Goal: Information Seeking & Learning: Learn about a topic

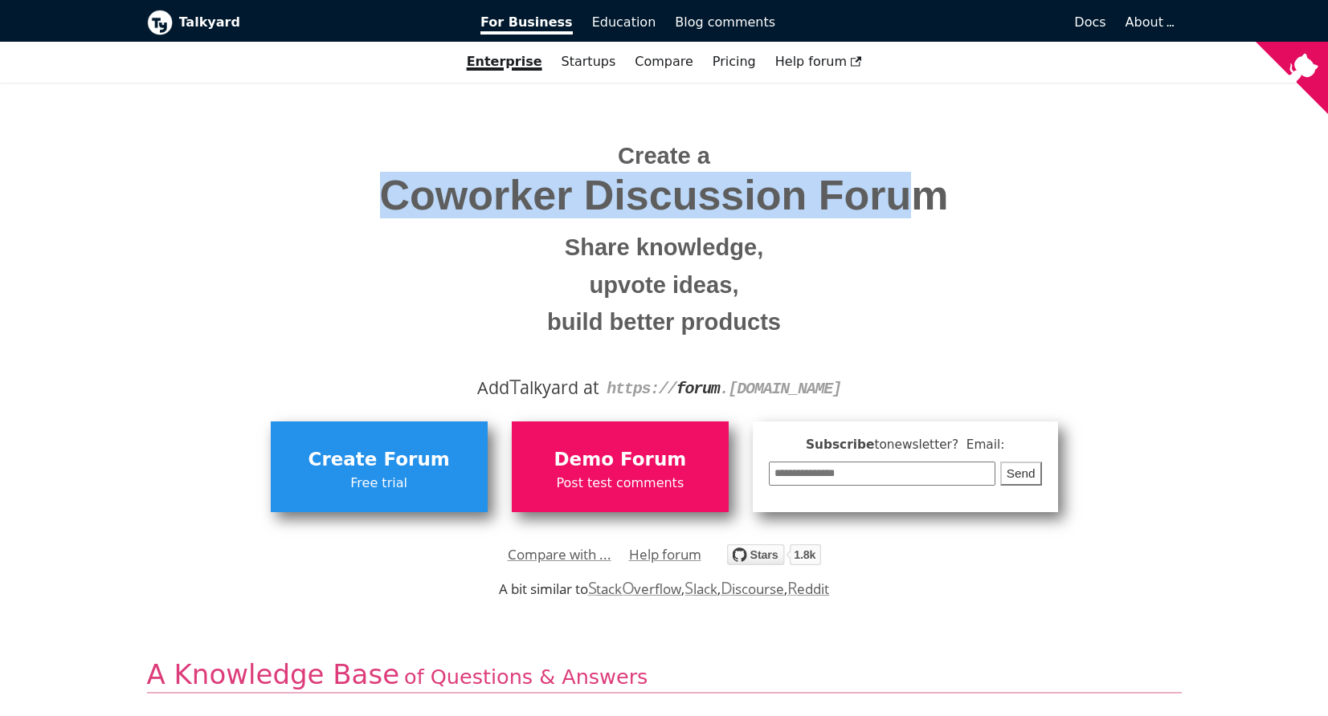
drag, startPoint x: 385, startPoint y: 186, endPoint x: 919, endPoint y: 192, distance: 534.2
click at [919, 192] on span "Coworker Discussion Forum" at bounding box center [664, 196] width 1010 height 46
drag, startPoint x: 990, startPoint y: 190, endPoint x: 480, endPoint y: 183, distance: 510.9
click at [480, 183] on span "Coworker Discussion Forum" at bounding box center [664, 196] width 1010 height 46
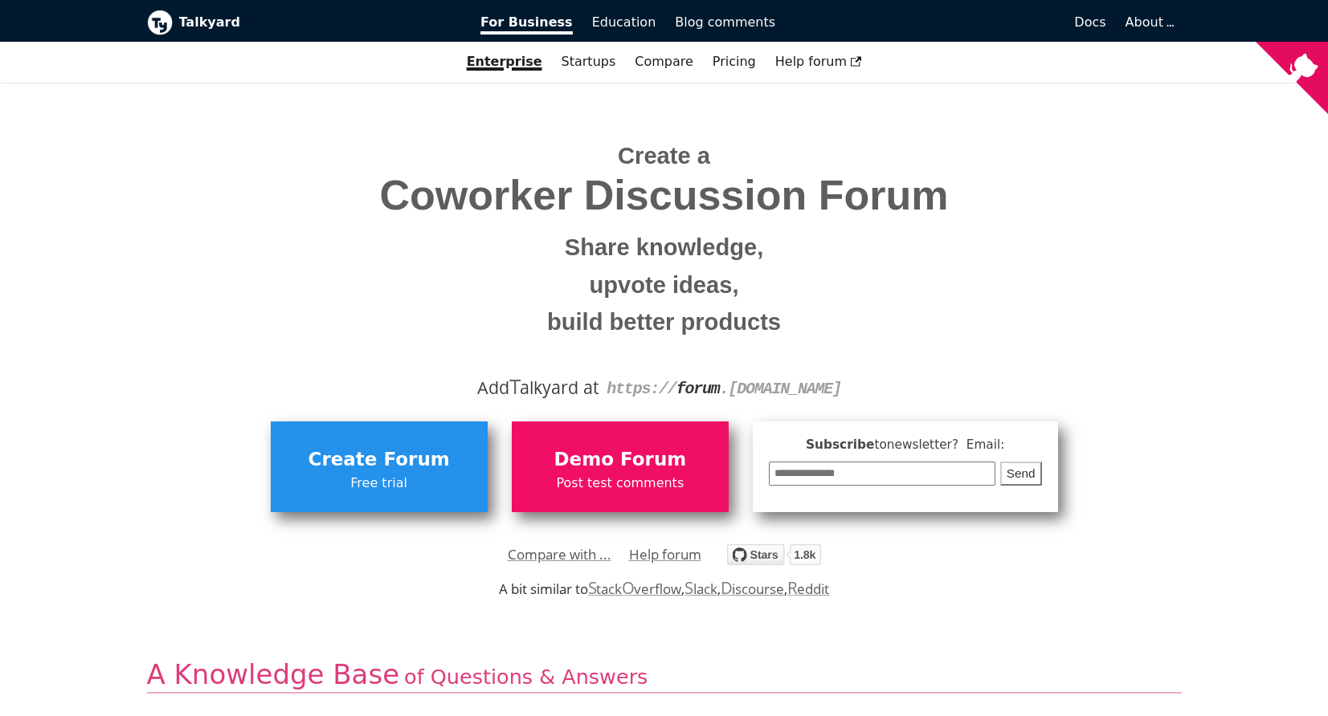
drag, startPoint x: 480, startPoint y: 183, endPoint x: 678, endPoint y: 140, distance: 203.1
click at [480, 183] on span "Coworker Discussion Forum" at bounding box center [664, 196] width 1010 height 46
click at [725, 65] on link "Pricing" at bounding box center [734, 61] width 63 height 27
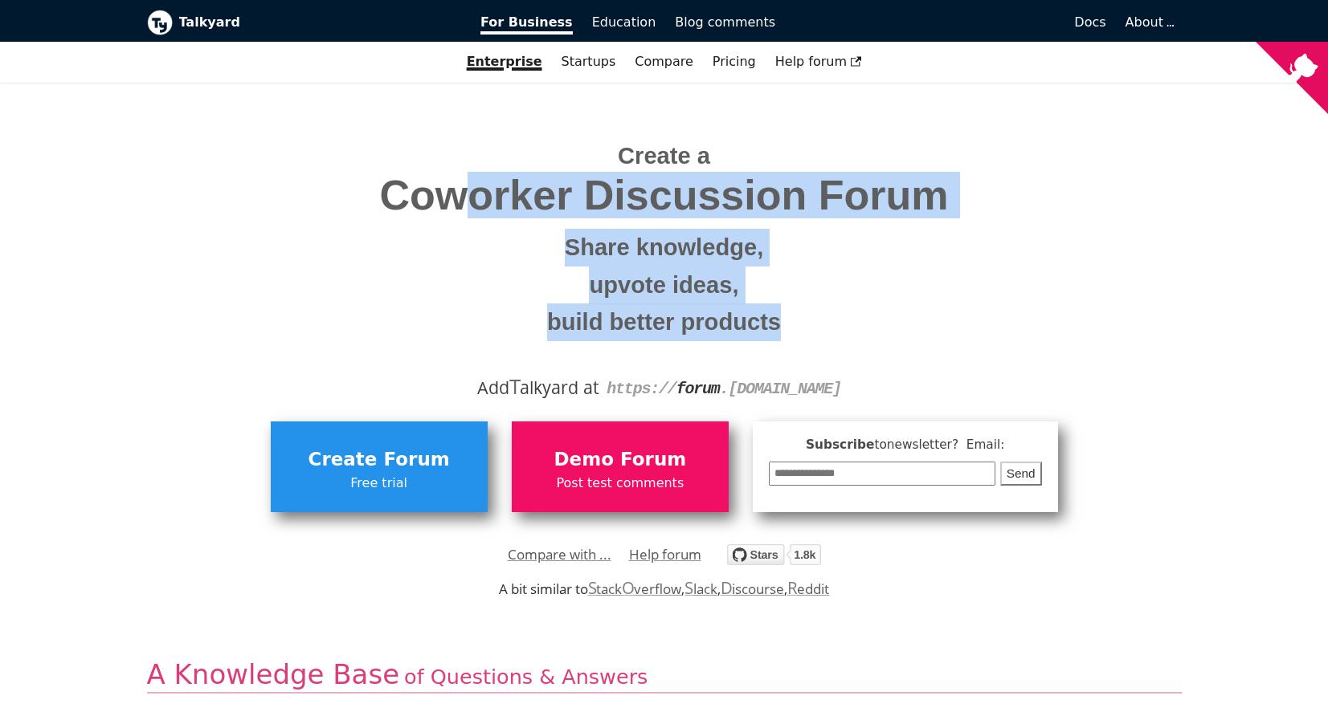
drag, startPoint x: 460, startPoint y: 202, endPoint x: 885, endPoint y: 324, distance: 441.9
click at [885, 324] on span "Create a Coworker Discussion Forum Share knowledge, upvote ideas, build better …" at bounding box center [664, 233] width 1010 height 215
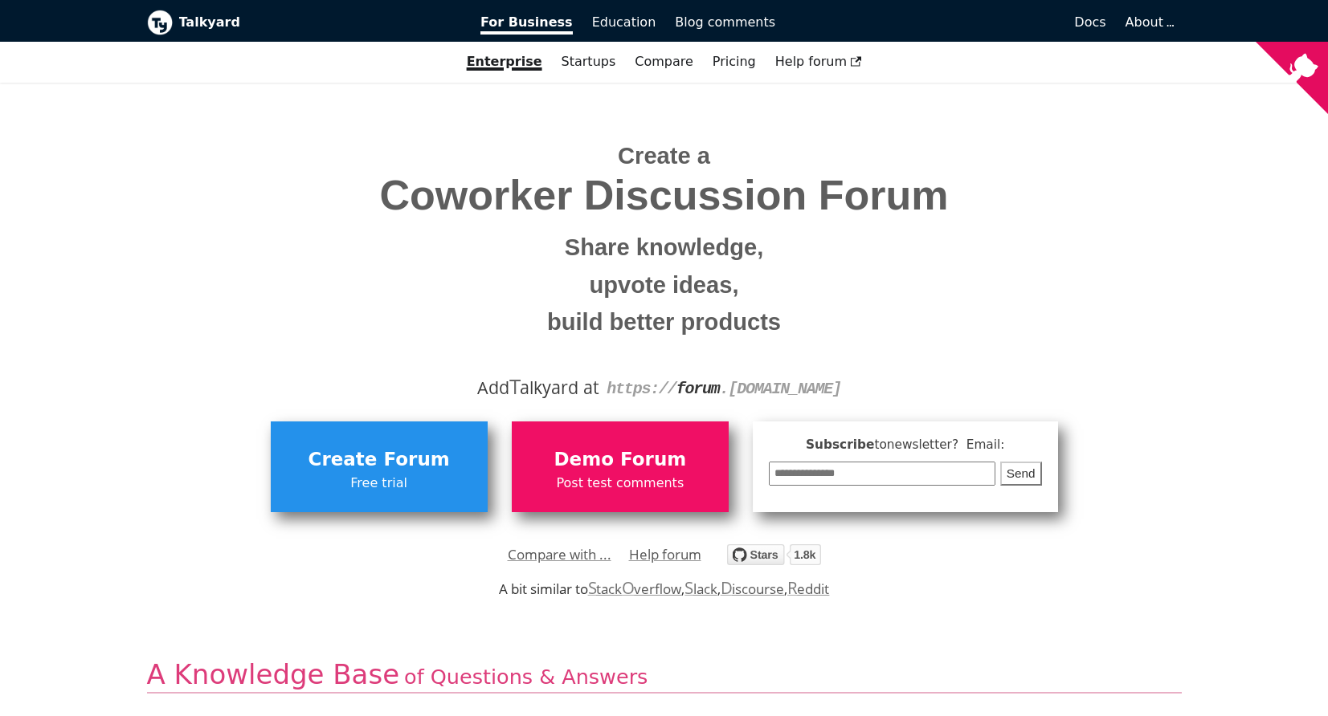
drag, startPoint x: 885, startPoint y: 324, endPoint x: 910, endPoint y: 326, distance: 25.0
click at [891, 324] on small "build better products" at bounding box center [664, 323] width 1010 height 38
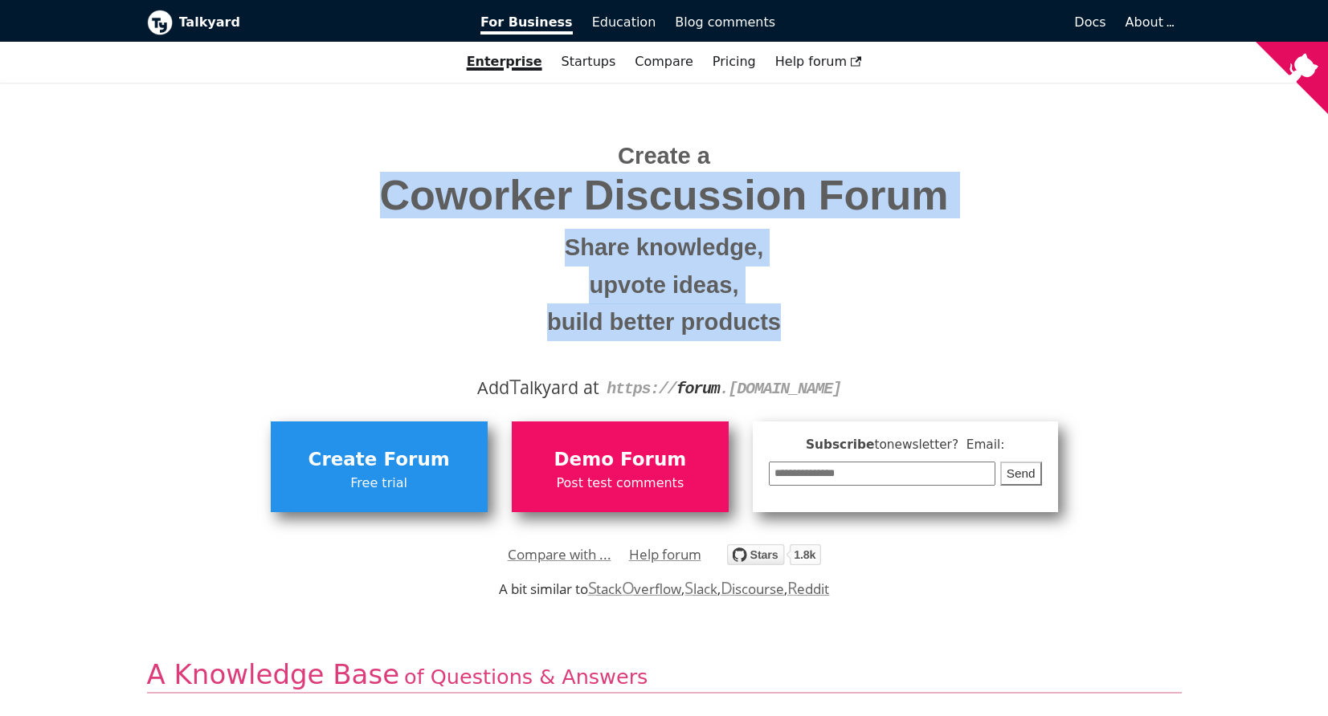
drag, startPoint x: 910, startPoint y: 326, endPoint x: 291, endPoint y: 190, distance: 634.0
click at [291, 190] on span "Create a Coworker Discussion Forum Share knowledge, upvote ideas, build better …" at bounding box center [664, 233] width 1010 height 215
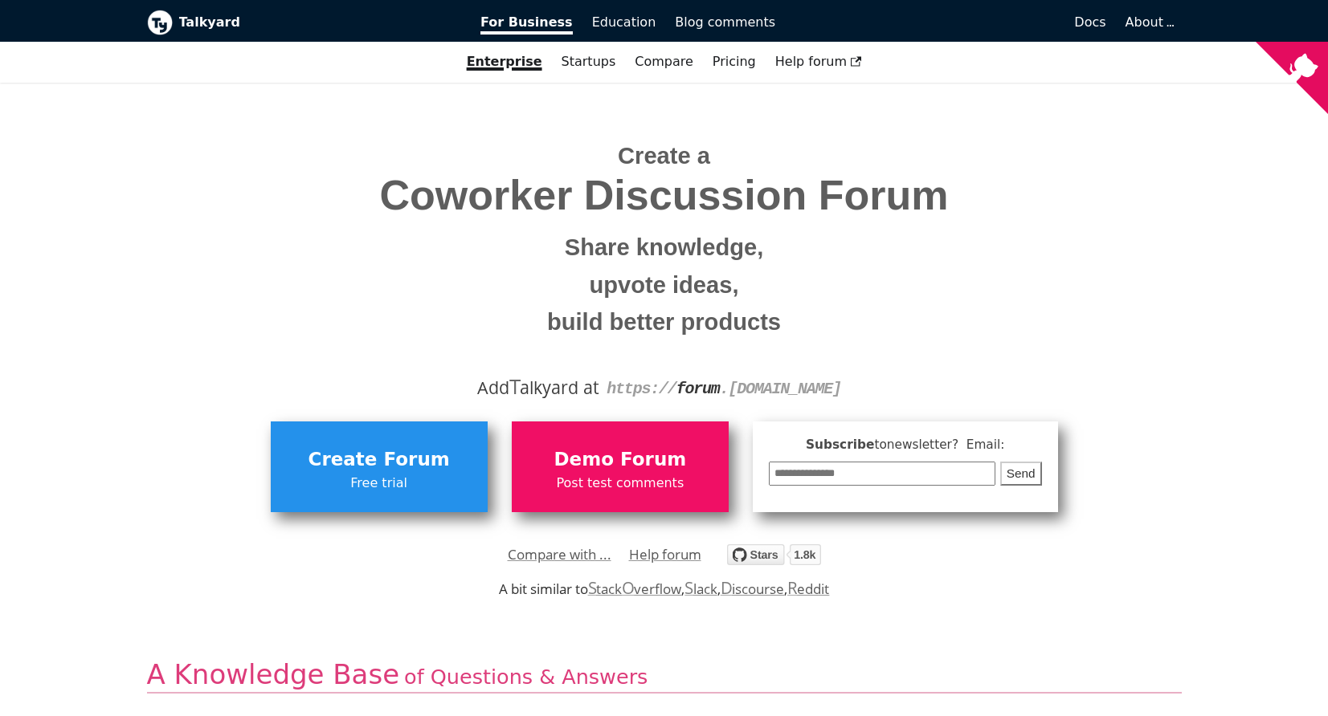
drag, startPoint x: 291, startPoint y: 190, endPoint x: 252, endPoint y: 197, distance: 39.1
click at [291, 190] on span "Coworker Discussion Forum" at bounding box center [664, 196] width 1010 height 46
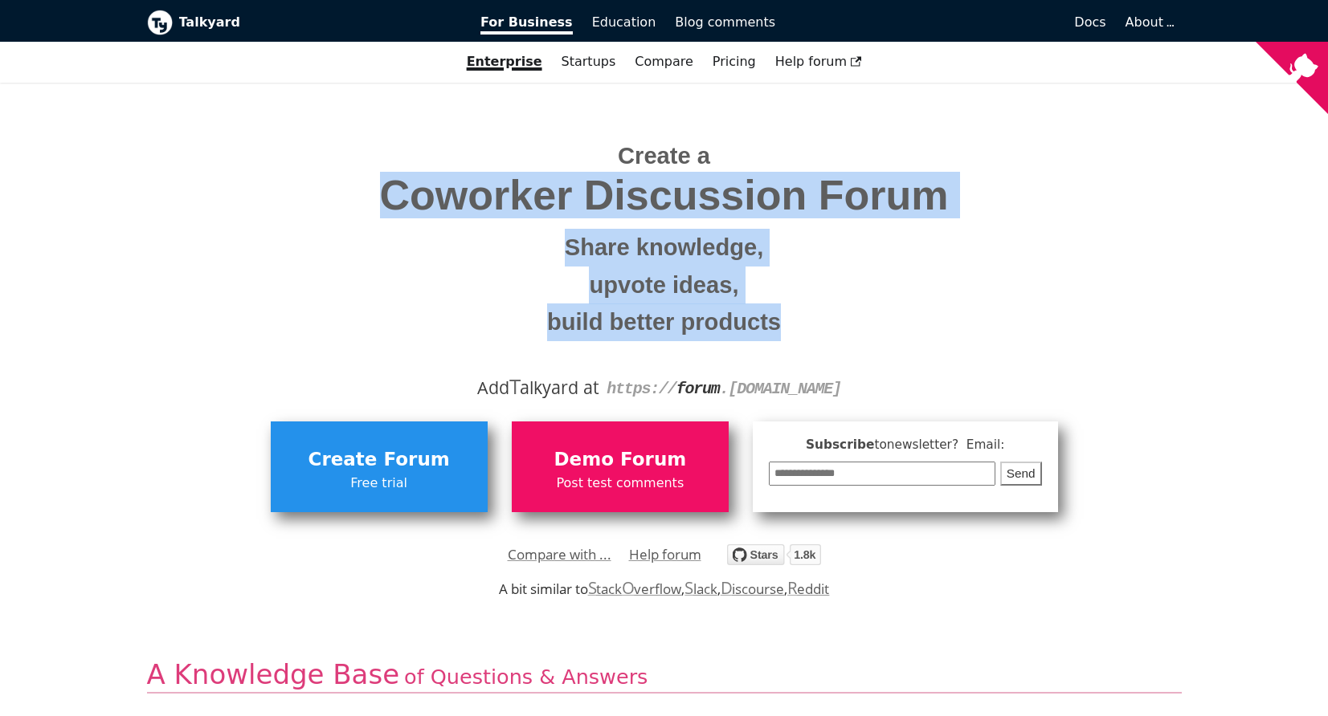
drag, startPoint x: 275, startPoint y: 198, endPoint x: 828, endPoint y: 320, distance: 566.9
click at [828, 320] on span "Create a Coworker Discussion Forum Share knowledge, upvote ideas, build better …" at bounding box center [664, 233] width 1010 height 215
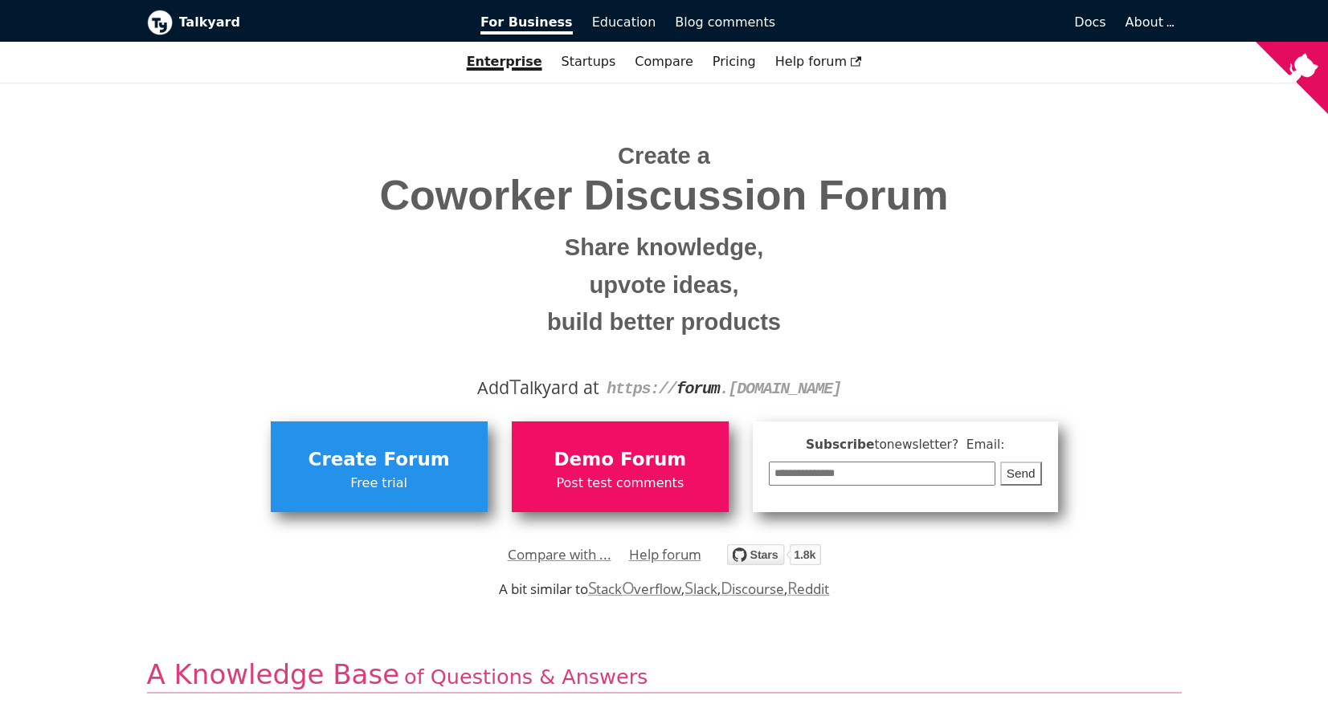
drag, startPoint x: 828, startPoint y: 320, endPoint x: 904, endPoint y: 324, distance: 76.4
click at [832, 322] on small "build better products" at bounding box center [664, 323] width 1010 height 38
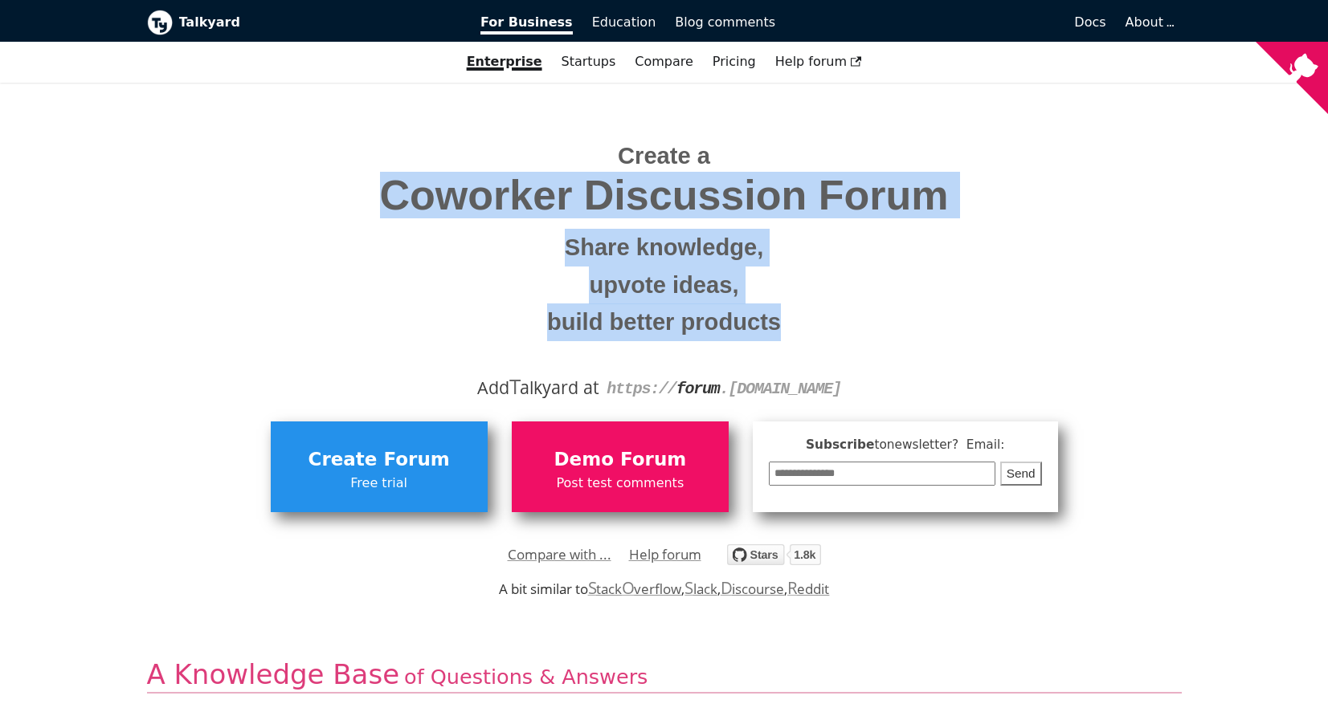
drag, startPoint x: 904, startPoint y: 324, endPoint x: 360, endPoint y: 189, distance: 561.0
click at [360, 189] on span "Create a Coworker Discussion Forum Share knowledge, upvote ideas, build better …" at bounding box center [664, 233] width 1010 height 215
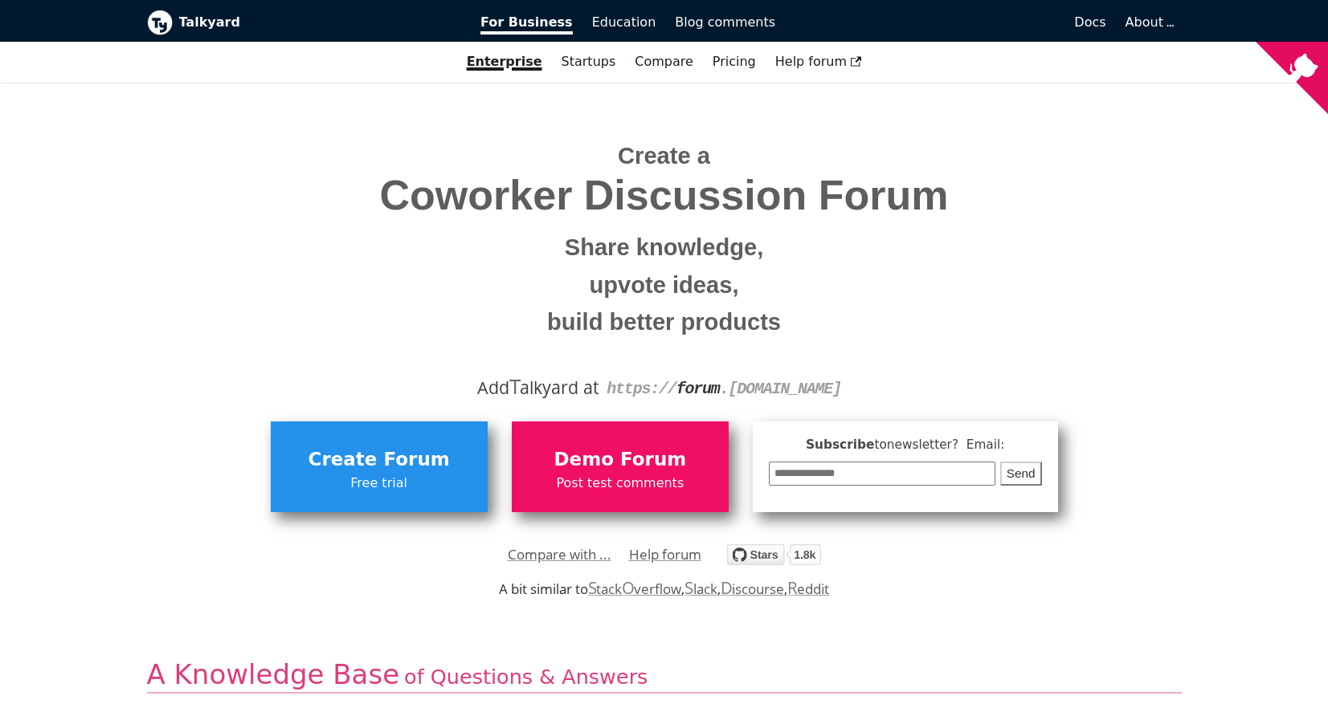
click at [365, 190] on span "Coworker Discussion Forum" at bounding box center [664, 196] width 1010 height 46
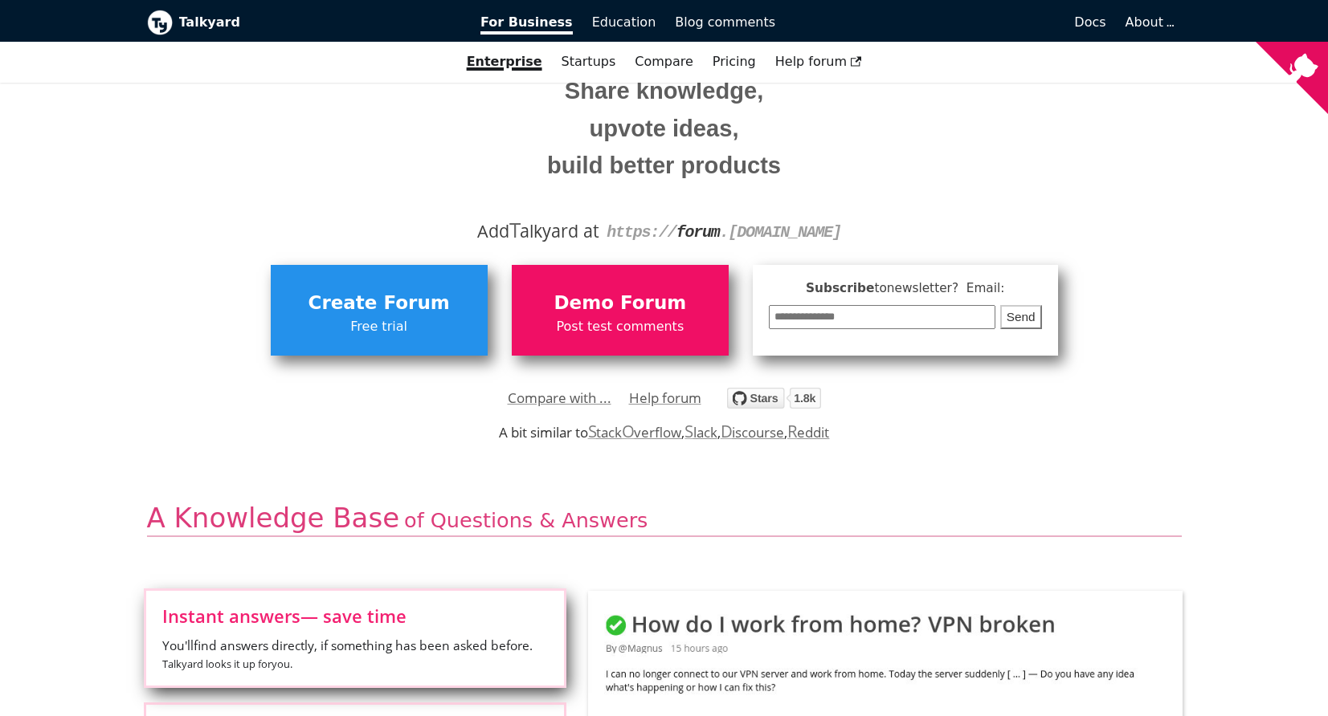
scroll to position [159, 0]
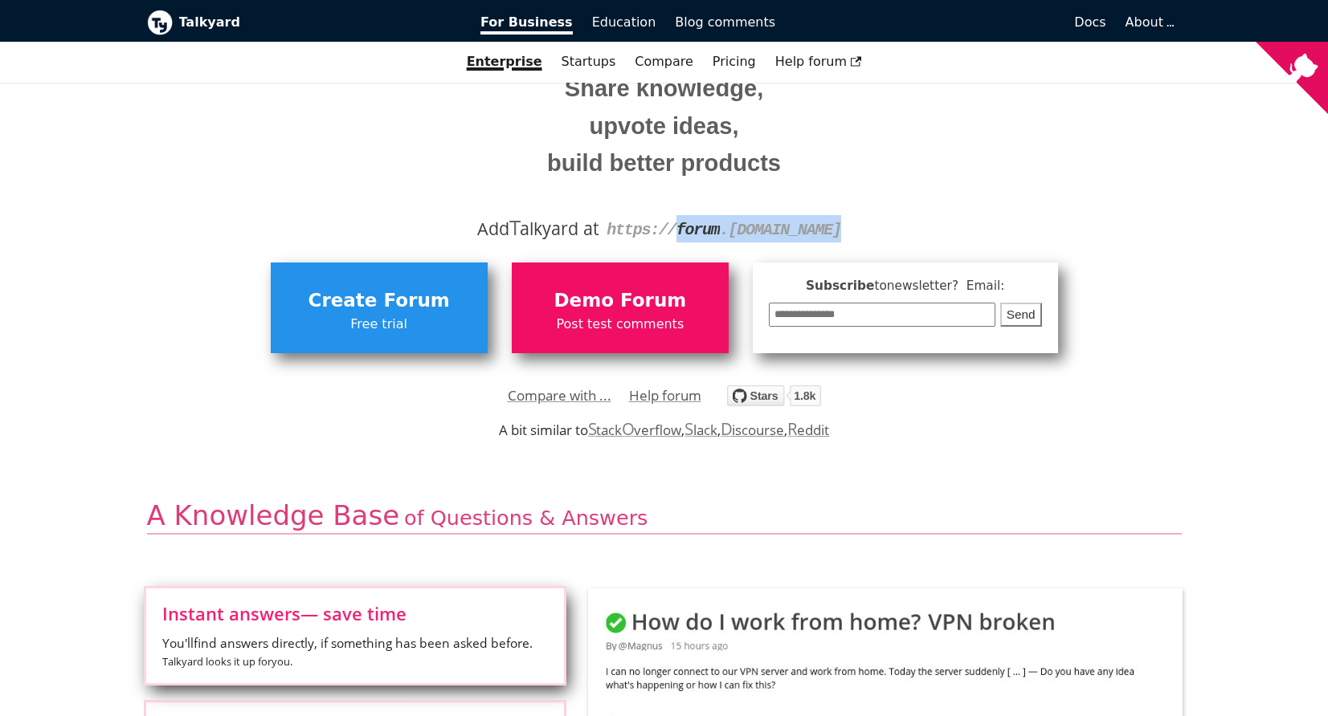
drag, startPoint x: 670, startPoint y: 230, endPoint x: 834, endPoint y: 229, distance: 163.9
click at [834, 229] on code "https:// forum . [DOMAIN_NAME]" at bounding box center [723, 230] width 235 height 18
click at [833, 229] on code "https:// forum . [DOMAIN_NAME]" at bounding box center [723, 230] width 235 height 18
drag, startPoint x: 850, startPoint y: 230, endPoint x: 541, endPoint y: 228, distance: 309.2
click at [541, 228] on div "Add T alkyard at https:// forum . [DOMAIN_NAME]" at bounding box center [664, 228] width 1010 height 27
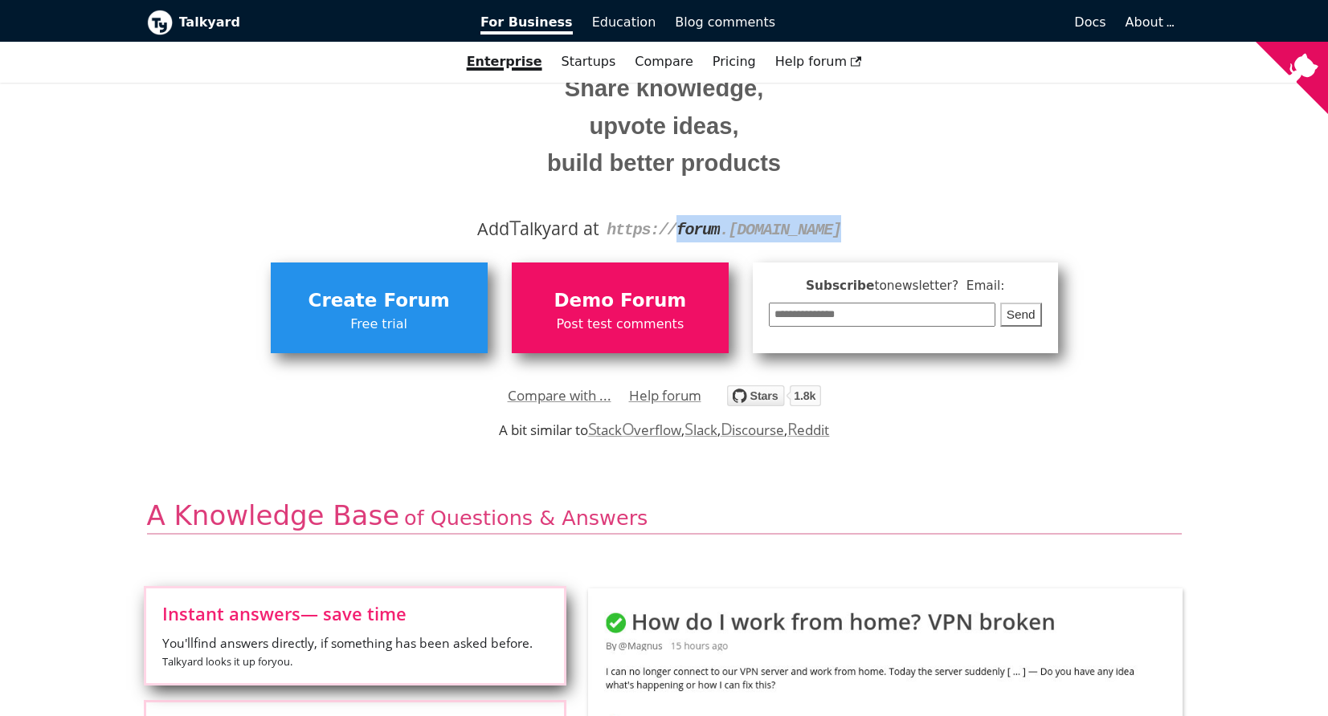
drag, startPoint x: 541, startPoint y: 228, endPoint x: 622, endPoint y: 255, distance: 86.1
click at [541, 228] on div "Add T alkyard at https:// forum . [DOMAIN_NAME]" at bounding box center [664, 228] width 1010 height 27
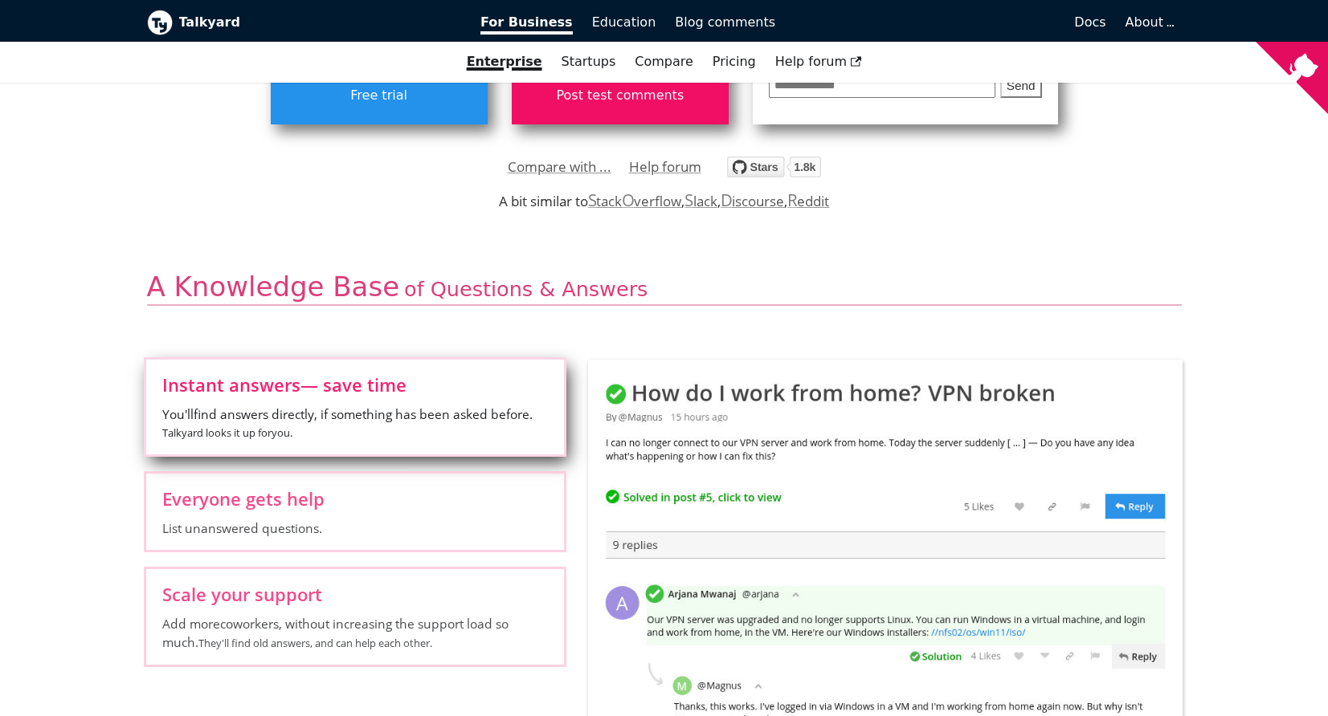
scroll to position [457, 0]
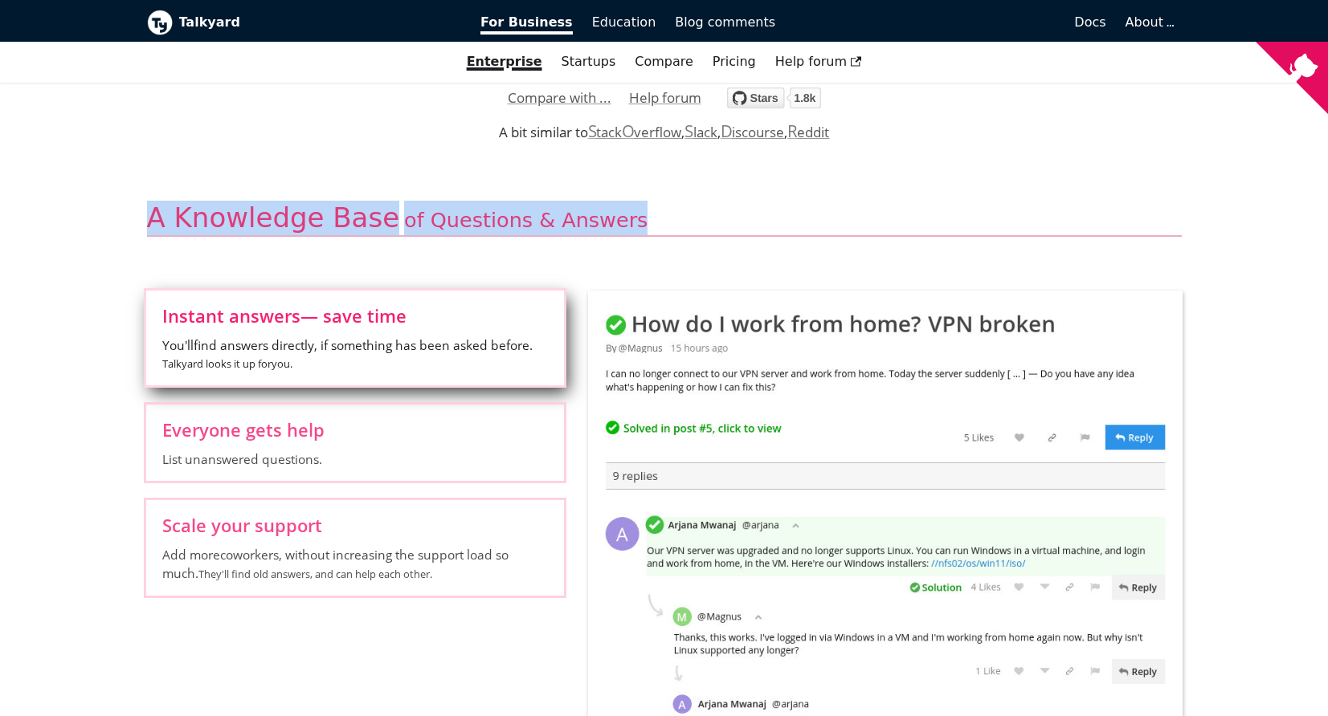
drag, startPoint x: 135, startPoint y: 220, endPoint x: 712, endPoint y: 214, distance: 576.7
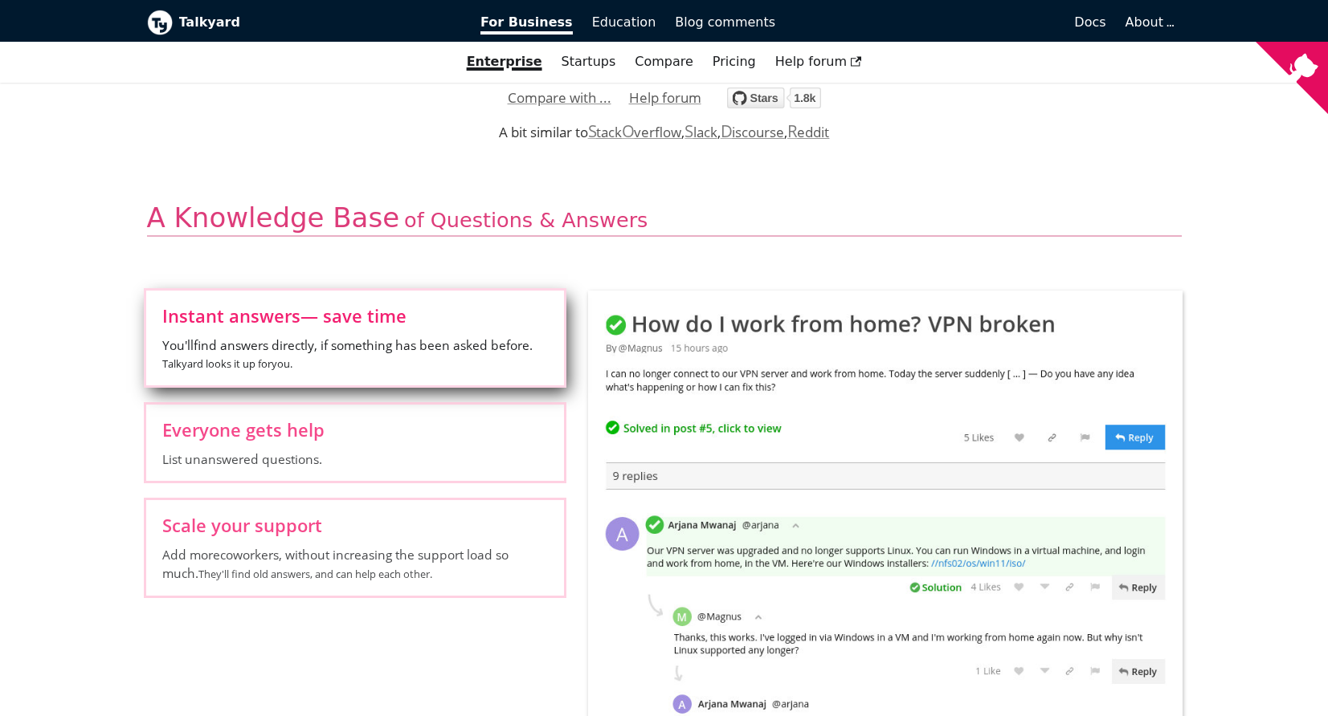
click at [712, 215] on h2 "A Knowledge Base of Questions & Answers" at bounding box center [664, 219] width 1035 height 36
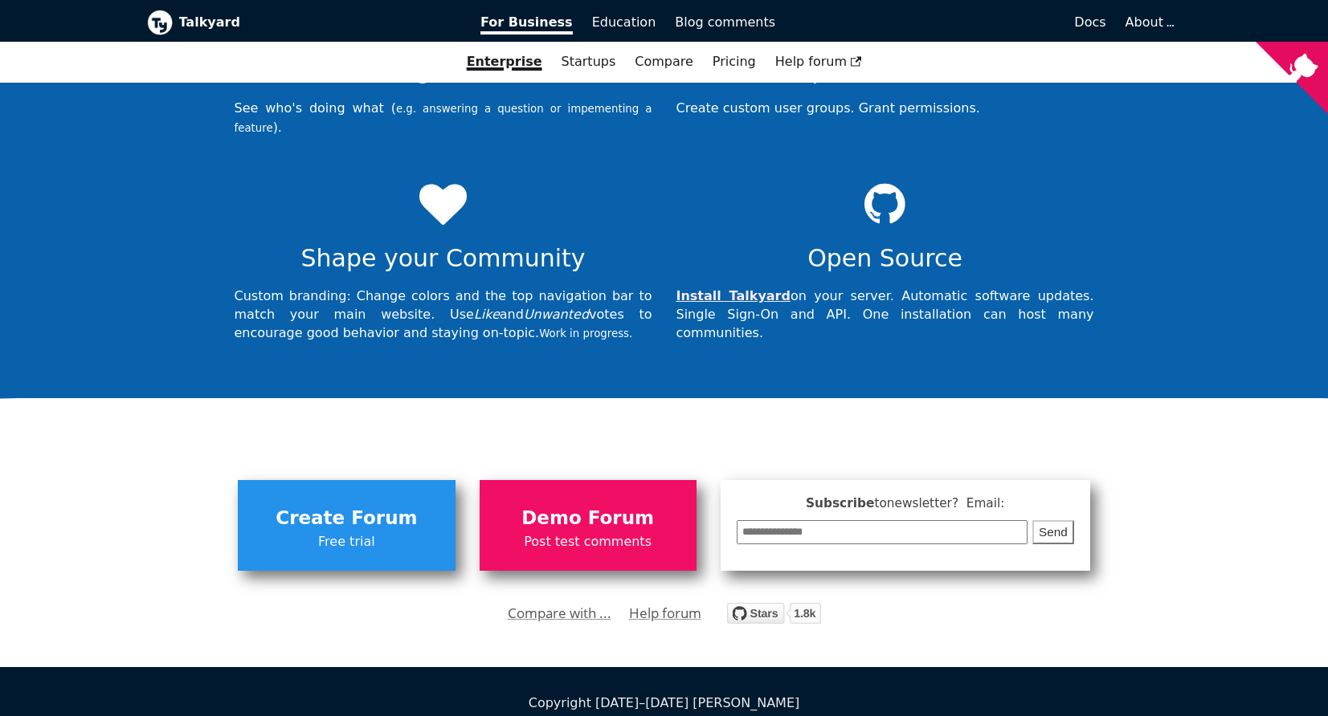
scroll to position [5499, 0]
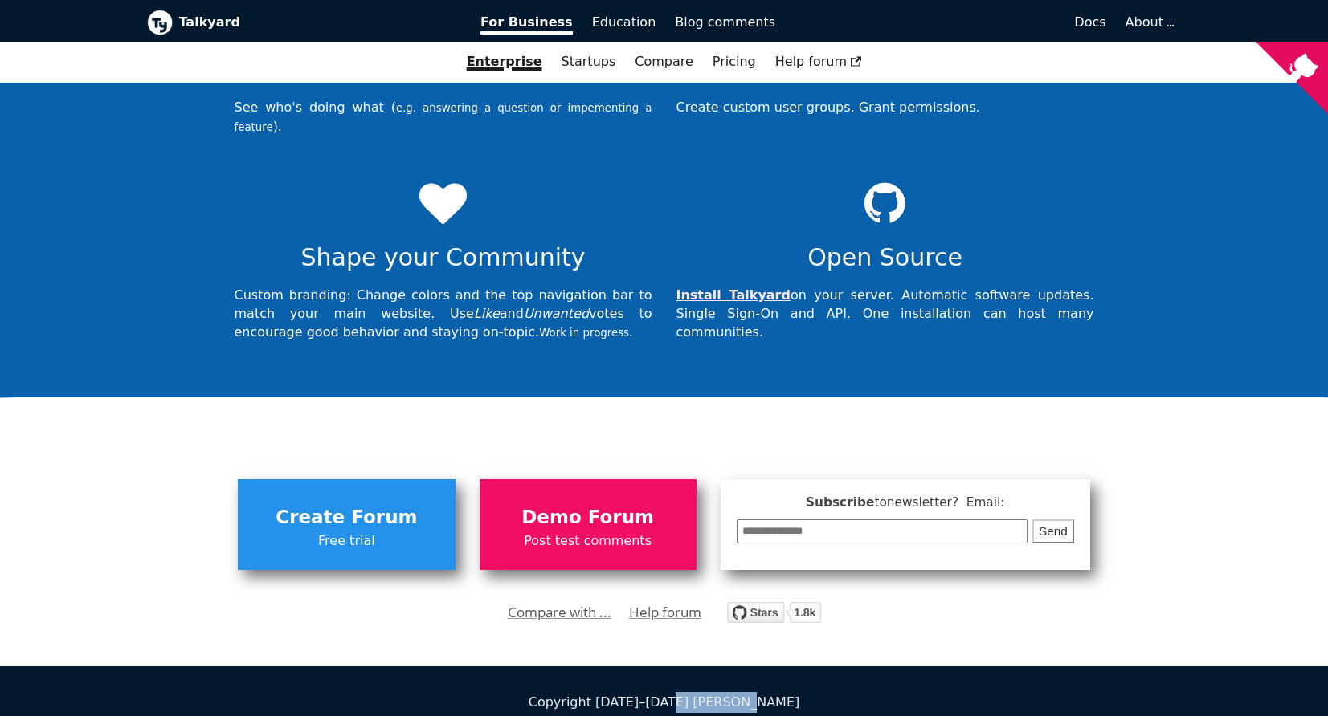
drag, startPoint x: 692, startPoint y: 681, endPoint x: 763, endPoint y: 681, distance: 70.7
click at [763, 692] on div "Copyright [DATE]–[DATE] [PERSON_NAME]" at bounding box center [664, 702] width 1035 height 21
drag, startPoint x: 772, startPoint y: 682, endPoint x: 712, endPoint y: 681, distance: 60.2
click at [712, 692] on div "Copyright [DATE]–[DATE] [PERSON_NAME]" at bounding box center [664, 702] width 1035 height 21
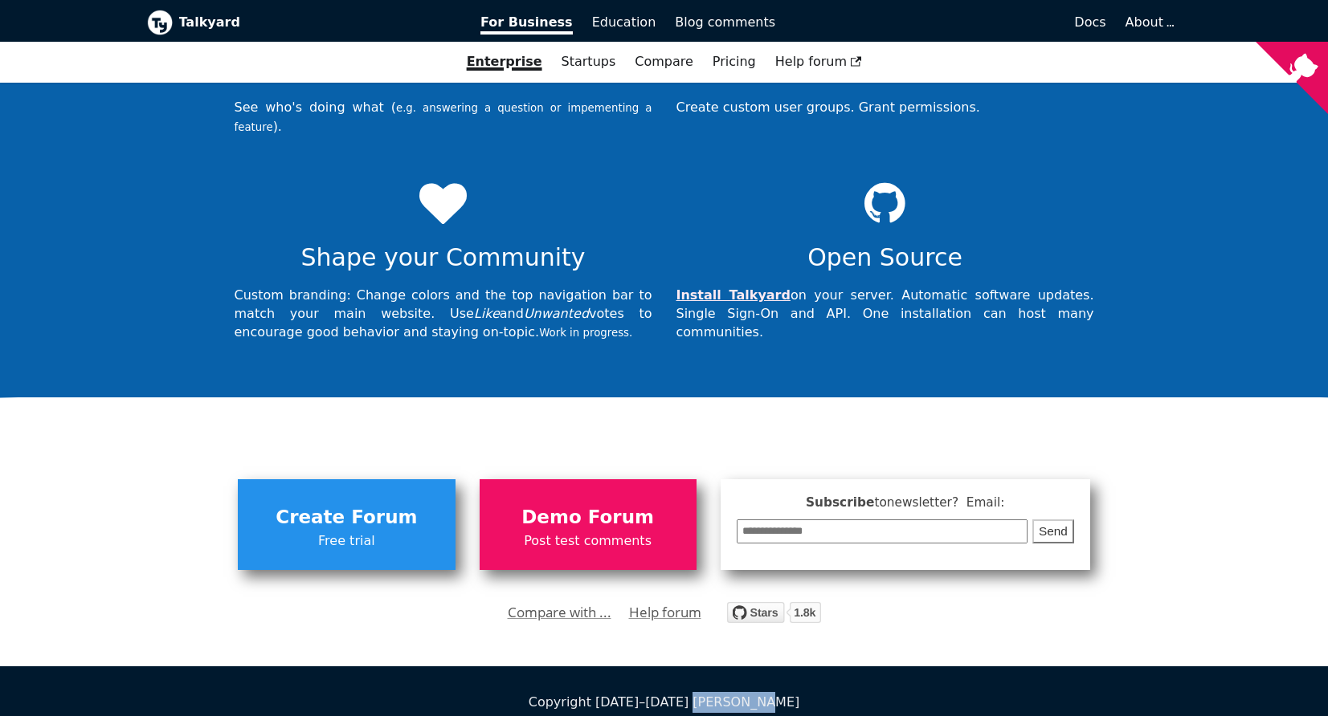
drag, startPoint x: 712, startPoint y: 681, endPoint x: 784, endPoint y: 680, distance: 72.3
click at [712, 692] on div "Copyright [DATE]–[DATE] [PERSON_NAME]" at bounding box center [664, 702] width 1035 height 21
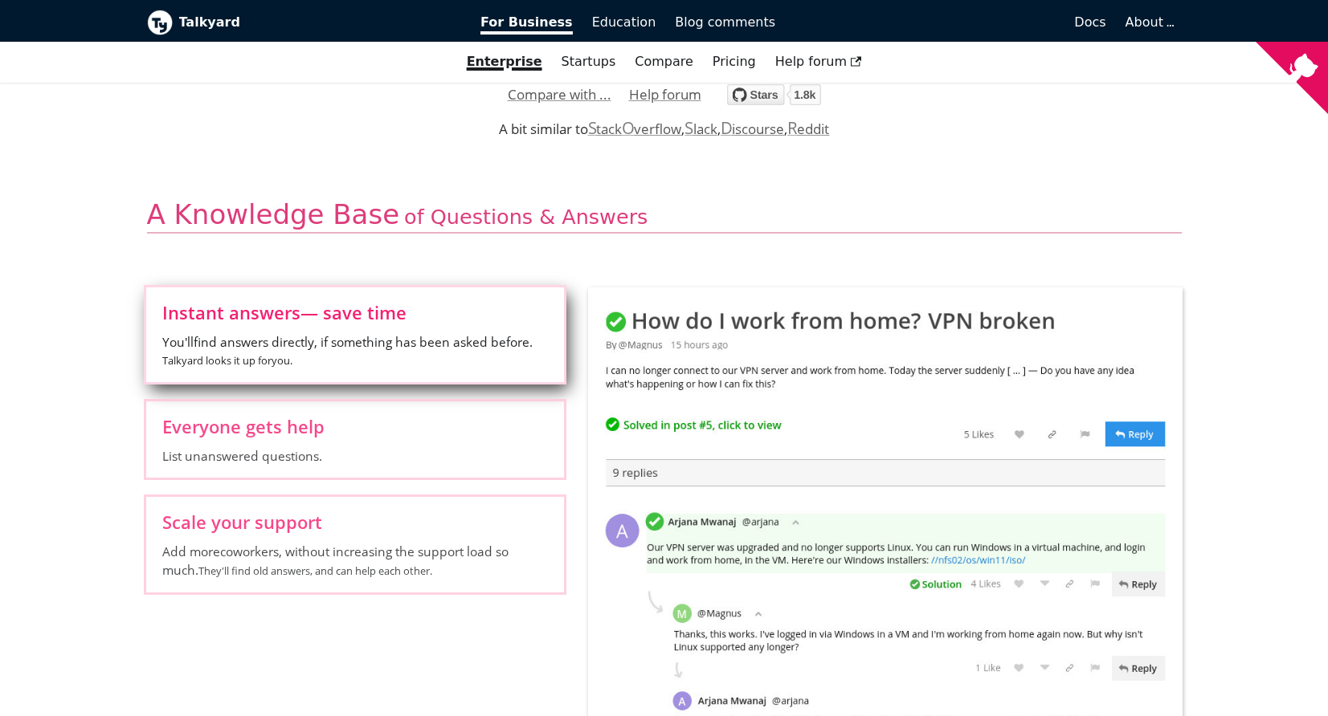
scroll to position [0, 0]
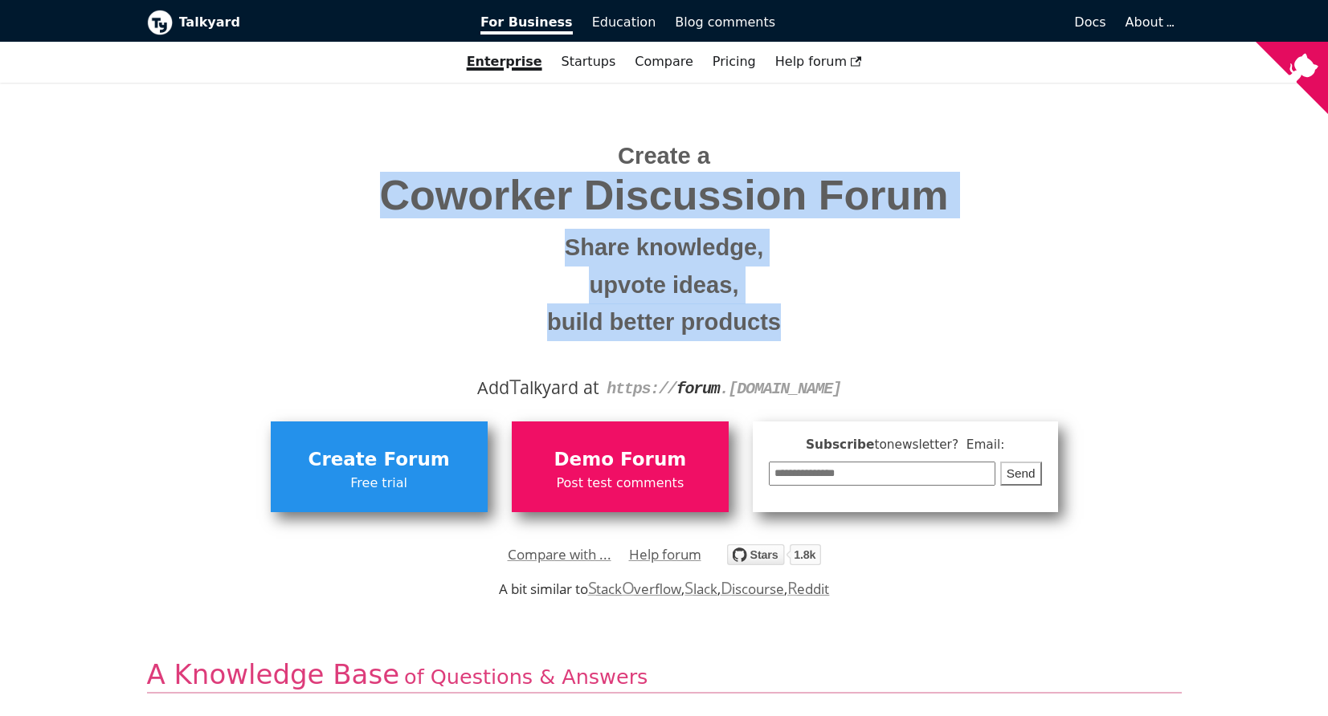
drag, startPoint x: 455, startPoint y: 193, endPoint x: 825, endPoint y: 331, distance: 395.2
click at [825, 331] on span "Create a Coworker Discussion Forum Share knowledge, upvote ideas, build better …" at bounding box center [664, 233] width 1010 height 215
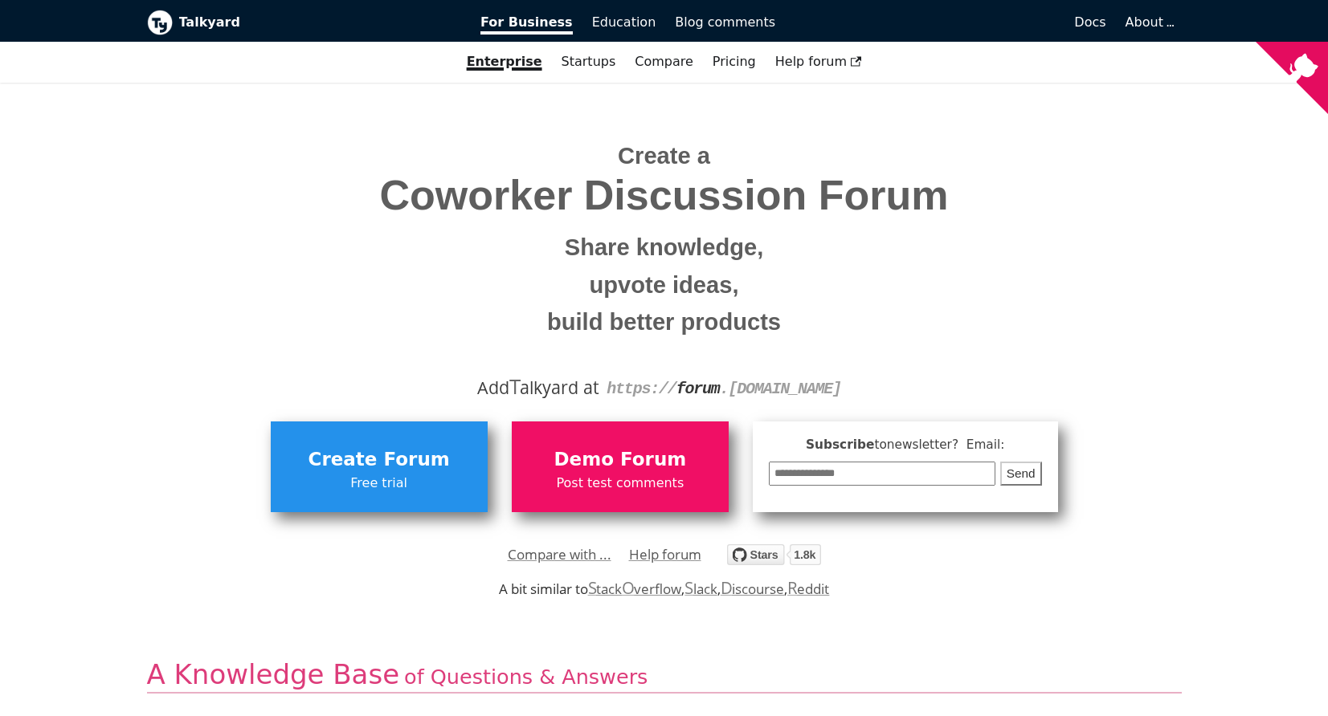
drag, startPoint x: 825, startPoint y: 331, endPoint x: 874, endPoint y: 330, distance: 49.0
click at [826, 332] on small "build better products" at bounding box center [664, 323] width 1010 height 38
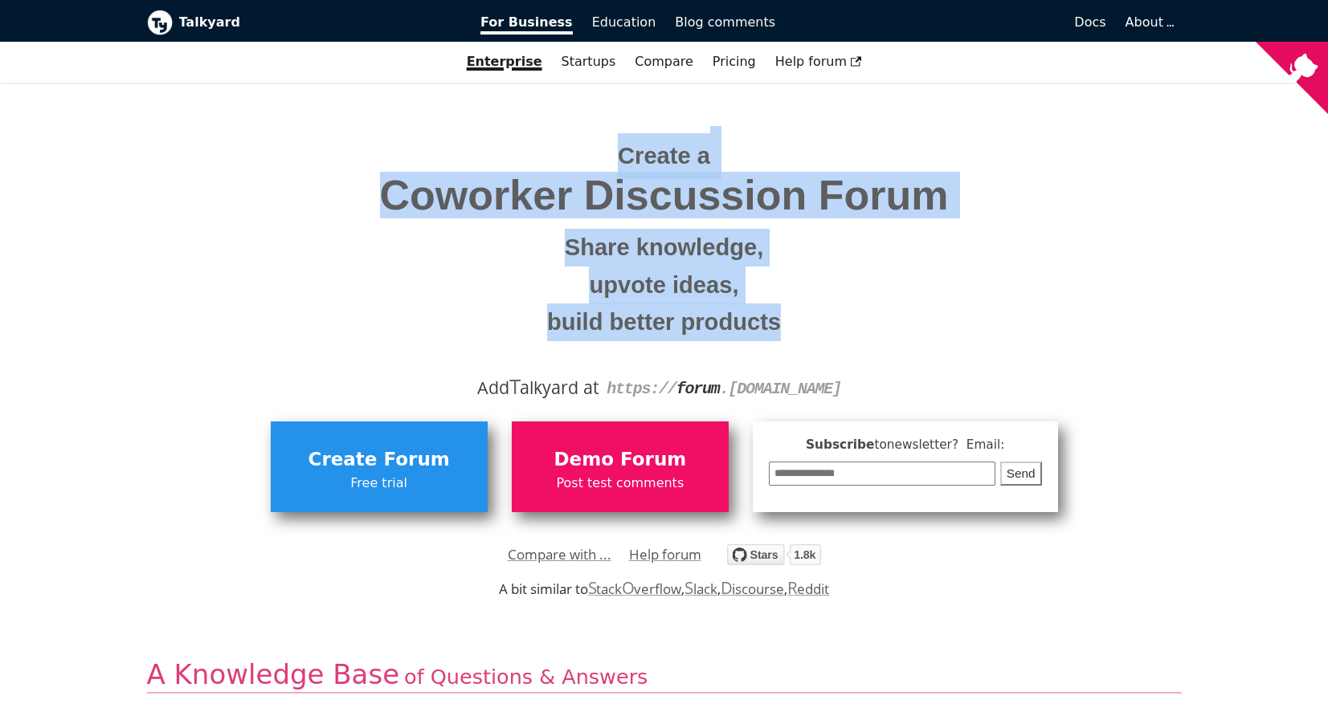
drag, startPoint x: 758, startPoint y: 305, endPoint x: 368, endPoint y: 149, distance: 420.3
click at [368, 149] on h1 "Create a Coworker Discussion Forum Share knowledge, upvote ideas, build better …" at bounding box center [664, 240] width 1010 height 214
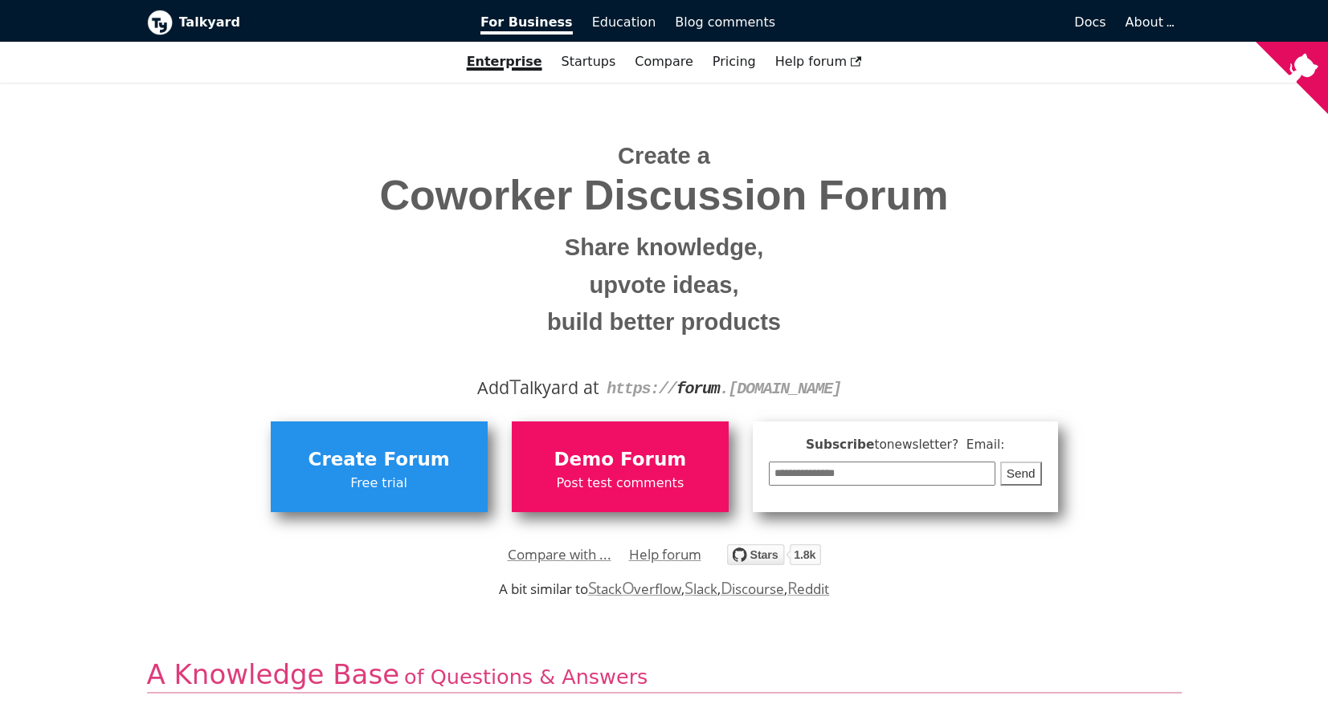
click at [378, 155] on h1 "Create a Coworker Discussion Forum Share knowledge, upvote ideas, build better …" at bounding box center [664, 240] width 1010 height 214
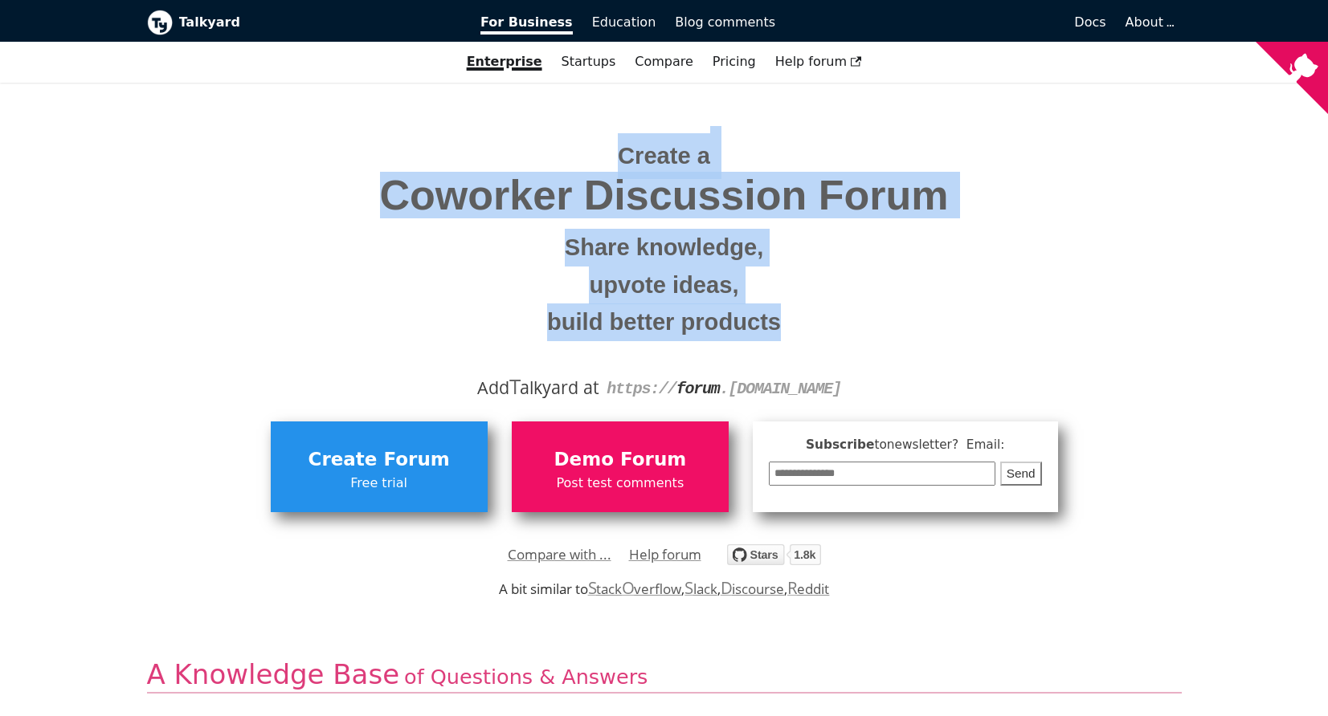
drag, startPoint x: 247, startPoint y: 158, endPoint x: 820, endPoint y: 314, distance: 594.3
click at [820, 314] on h1 "Create a Coworker Discussion Forum Share knowledge, upvote ideas, build better …" at bounding box center [664, 240] width 1010 height 214
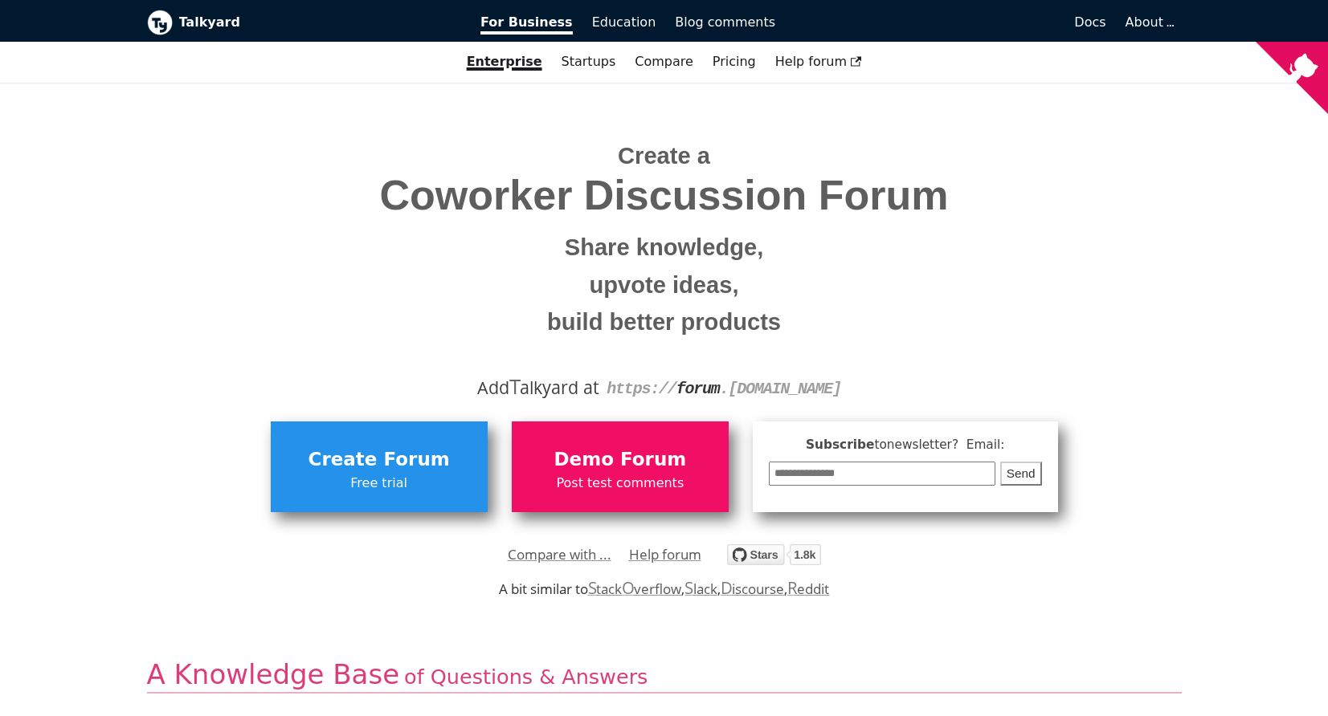
drag, startPoint x: 820, startPoint y: 314, endPoint x: 850, endPoint y: 326, distance: 32.1
click at [820, 316] on small "build better products" at bounding box center [664, 323] width 1010 height 38
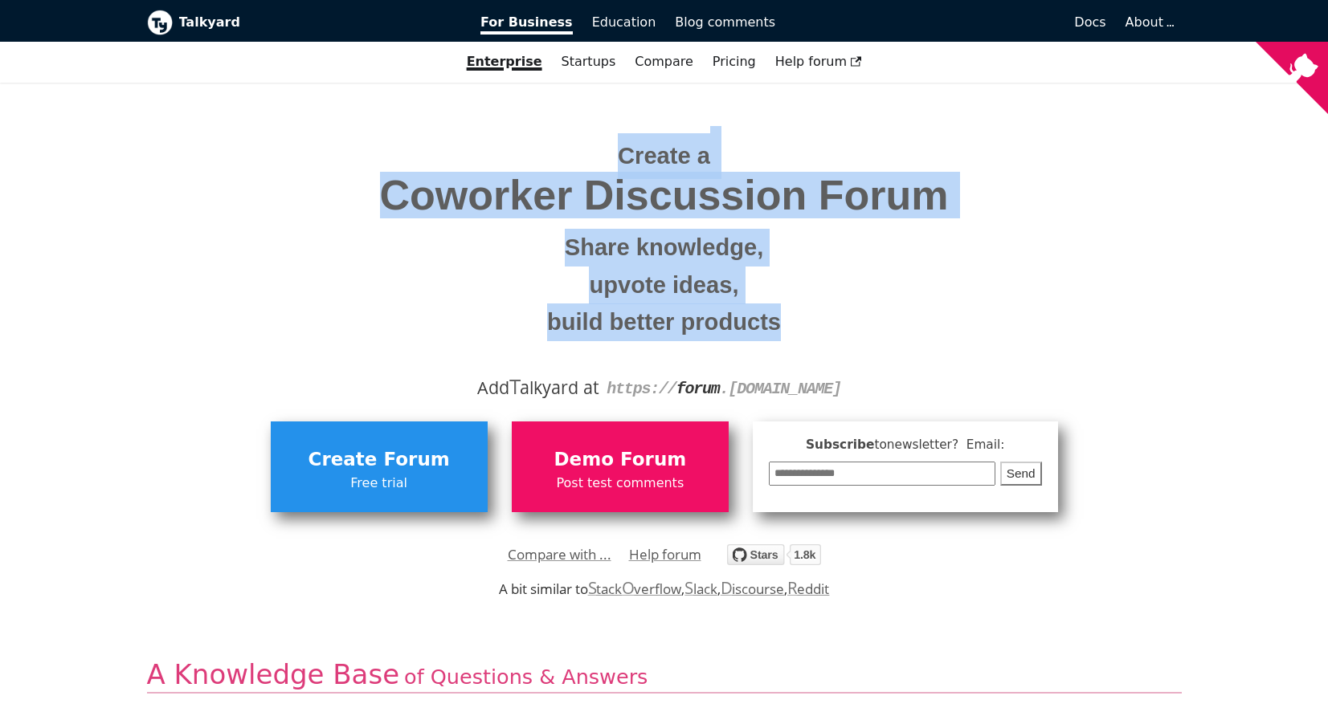
drag, startPoint x: 839, startPoint y: 323, endPoint x: 506, endPoint y: 163, distance: 368.9
click at [507, 162] on h1 "Create a Coworker Discussion Forum Share knowledge, upvote ideas, build better …" at bounding box center [664, 240] width 1010 height 214
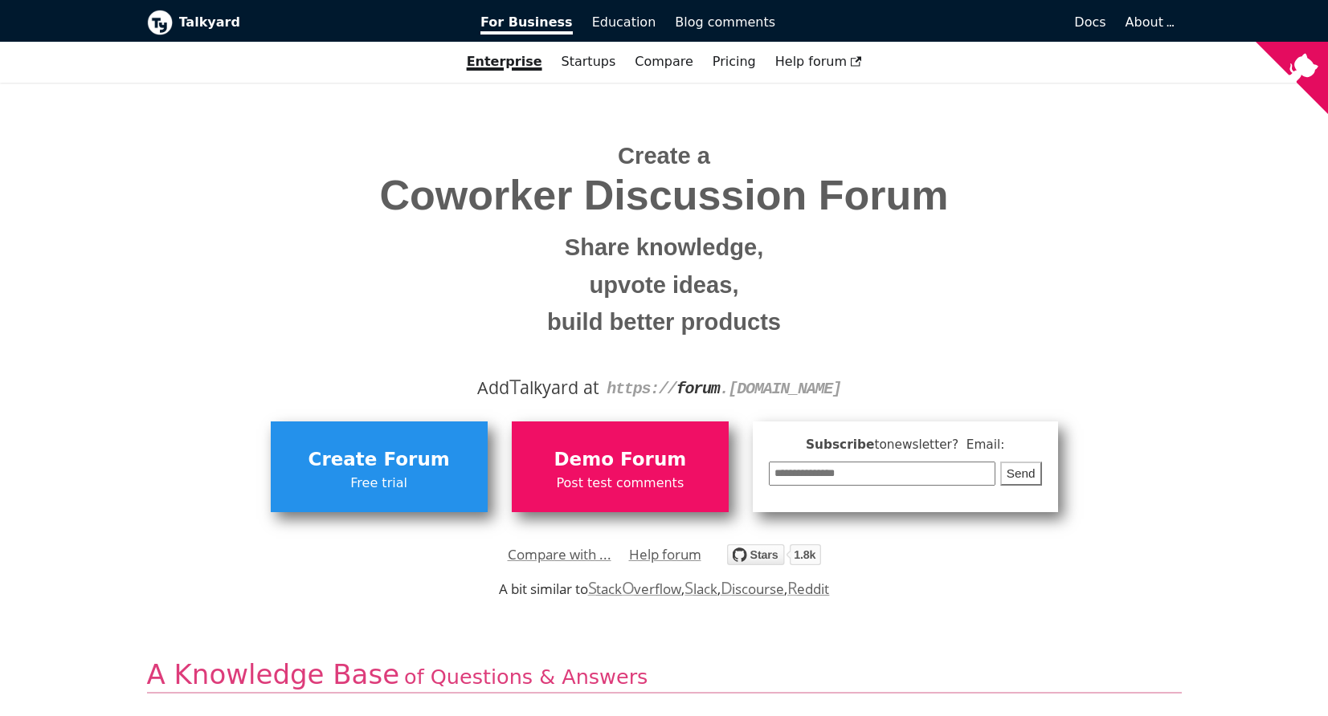
click at [506, 163] on h1 "Create a Coworker Discussion Forum Share knowledge, upvote ideas, build better …" at bounding box center [664, 240] width 1010 height 214
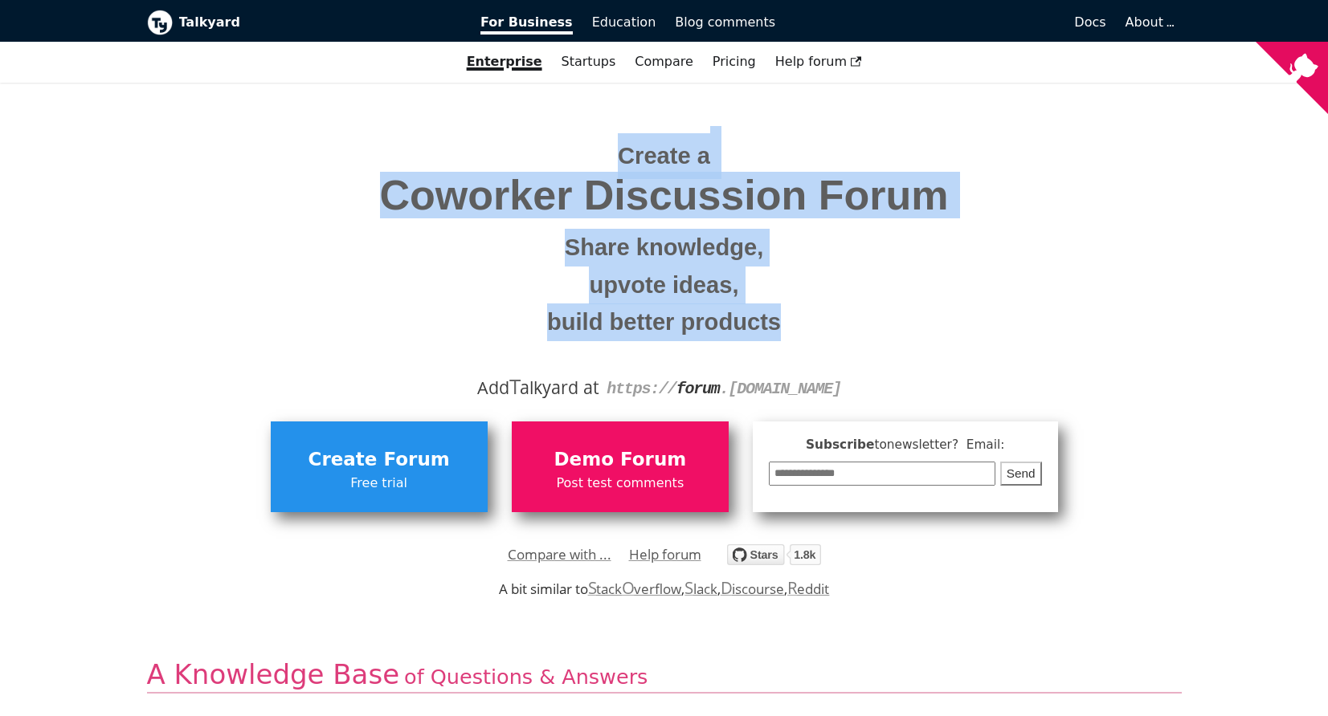
drag, startPoint x: 635, startPoint y: 162, endPoint x: 859, endPoint y: 329, distance: 279.0
click at [859, 329] on h1 "Create a Coworker Discussion Forum Share knowledge, upvote ideas, build better …" at bounding box center [664, 240] width 1010 height 214
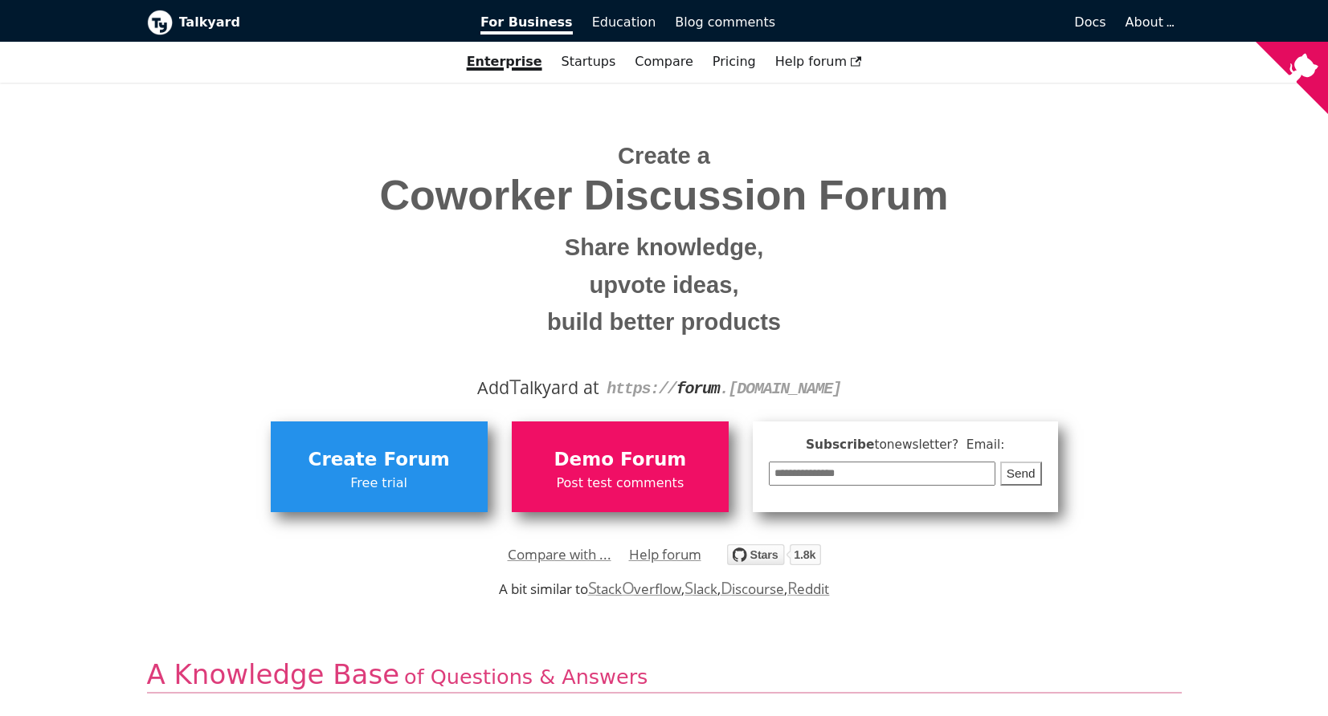
drag, startPoint x: 859, startPoint y: 329, endPoint x: 885, endPoint y: 320, distance: 26.9
click at [867, 328] on small "build better products" at bounding box center [664, 323] width 1010 height 38
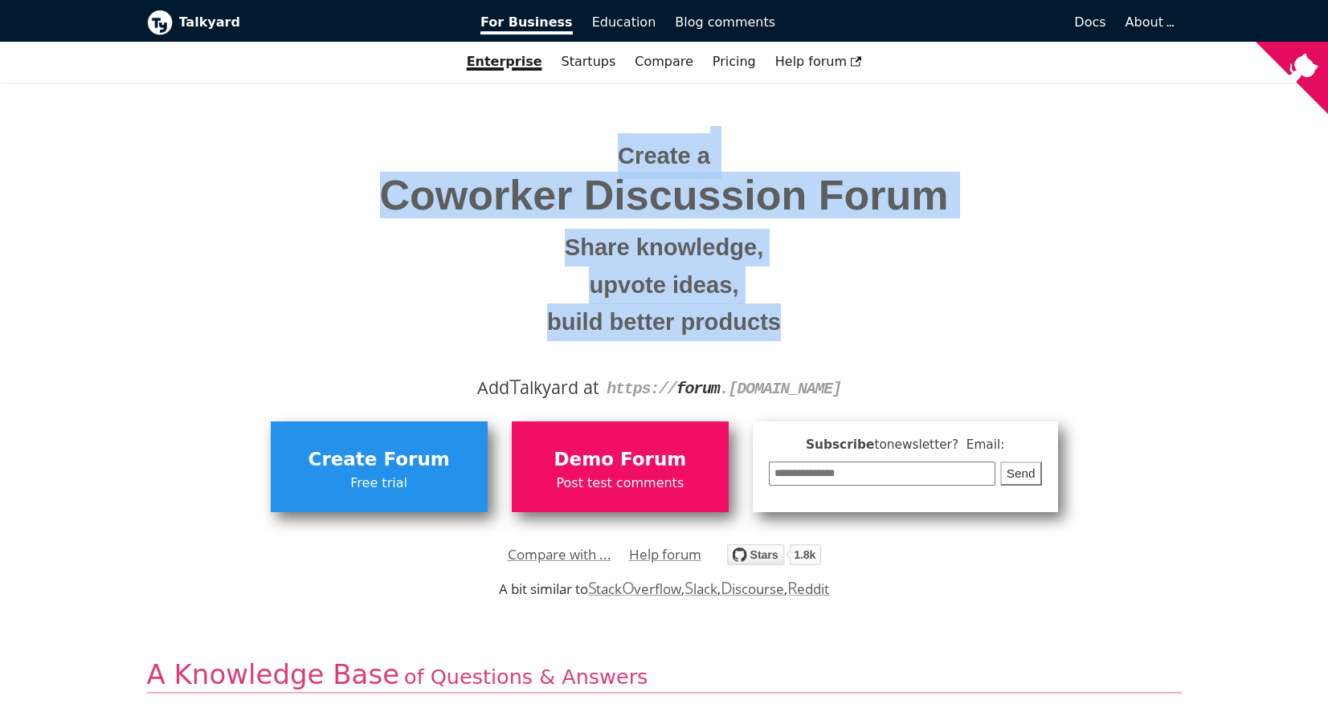
drag, startPoint x: 885, startPoint y: 320, endPoint x: 410, endPoint y: 153, distance: 503.5
click at [410, 153] on h1 "Create a Coworker Discussion Forum Share knowledge, upvote ideas, build better …" at bounding box center [664, 240] width 1010 height 214
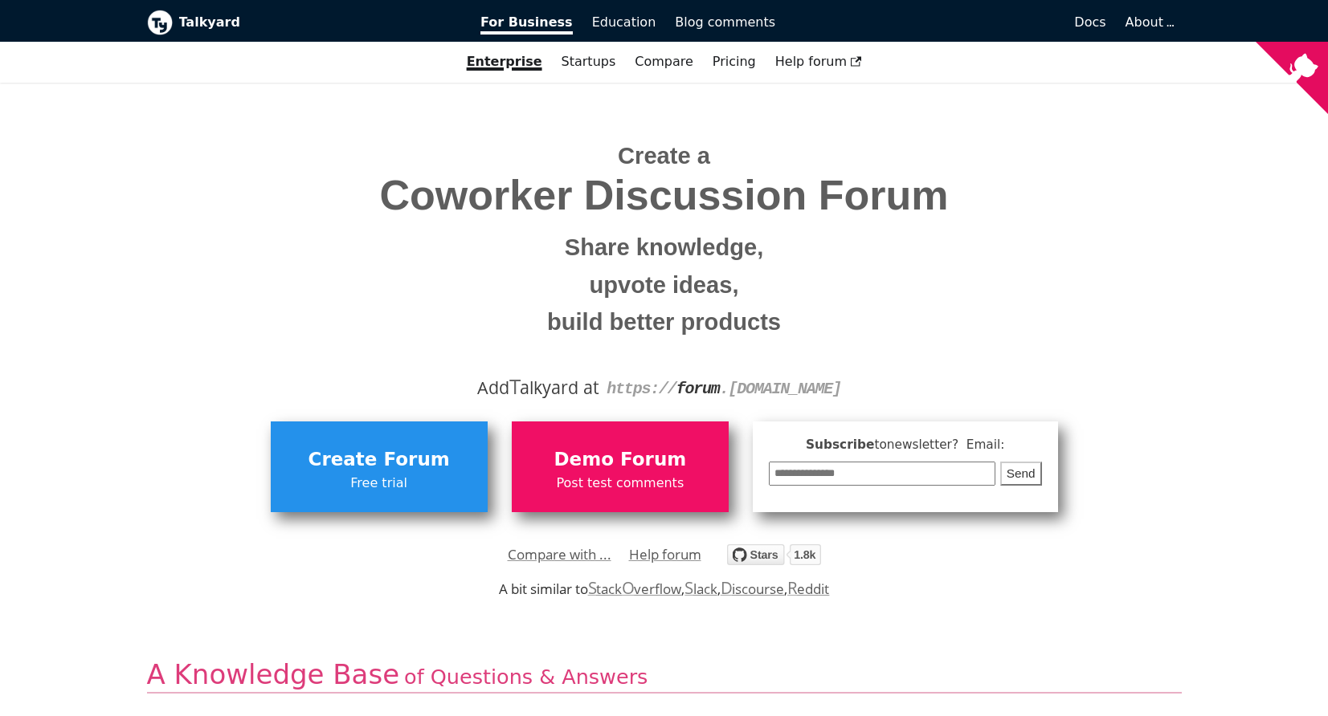
click at [410, 153] on h1 "Create a Coworker Discussion Forum Share knowledge, upvote ideas, build better …" at bounding box center [664, 240] width 1010 height 214
